Goal: Check status: Check status

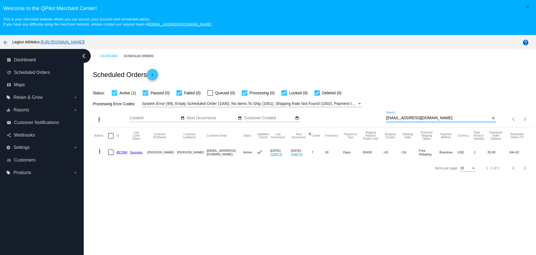
click at [386, 117] on input "[EMAIL_ADDRESS][DOMAIN_NAME]" at bounding box center [438, 118] width 104 height 4
drag, startPoint x: 386, startPoint y: 117, endPoint x: 423, endPoint y: 119, distance: 37.3
click at [423, 119] on input "[EMAIL_ADDRESS][DOMAIN_NAME]" at bounding box center [438, 118] width 104 height 4
paste input "[EMAIL_ADDRESS]"
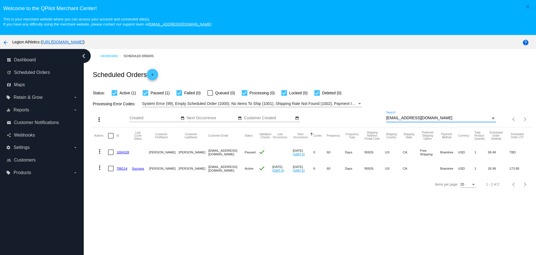
type input "[EMAIL_ADDRESS][DOMAIN_NAME]"
click at [102, 153] on mat-icon "more_vert" at bounding box center [99, 151] width 7 height 7
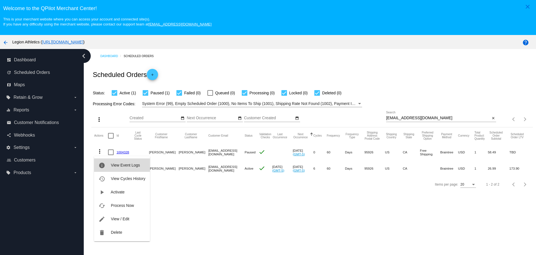
click at [136, 167] on span "View Event Logs" at bounding box center [125, 165] width 29 height 4
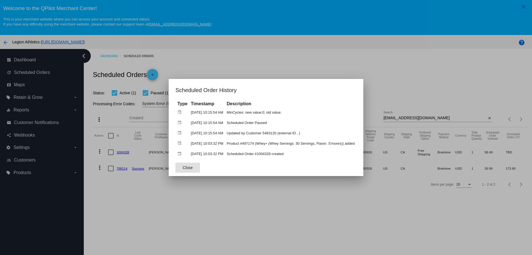
click at [182, 170] on button "Close" at bounding box center [187, 167] width 25 height 10
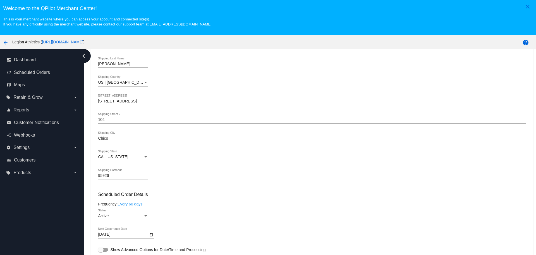
scroll to position [335, 0]
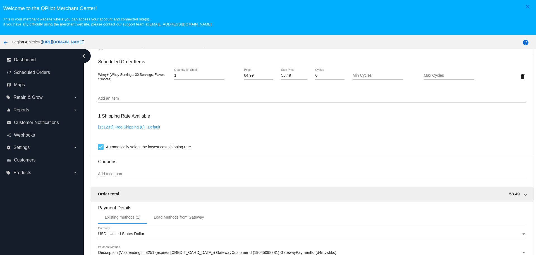
scroll to position [335, 0]
